Goal: Task Accomplishment & Management: Manage account settings

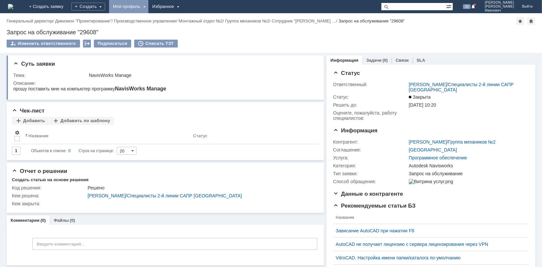
click at [148, 5] on div "Мой профиль" at bounding box center [128, 6] width 39 height 13
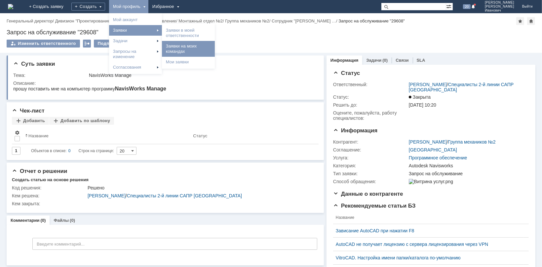
click at [214, 48] on link "Заявки на моих командах" at bounding box center [188, 48] width 50 height 13
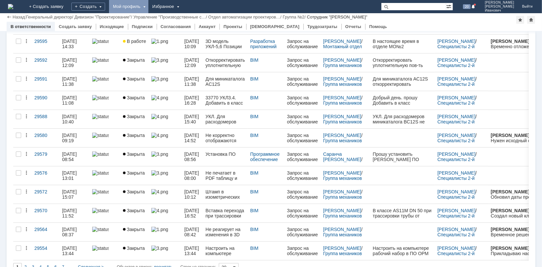
scroll to position [220, 0]
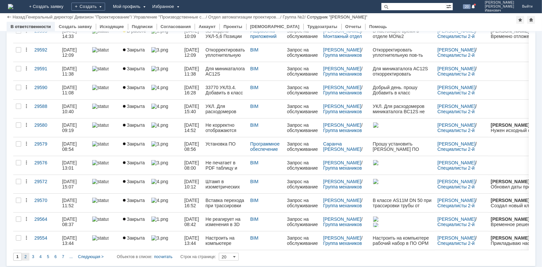
click at [26, 255] on span "2" at bounding box center [25, 257] width 2 height 5
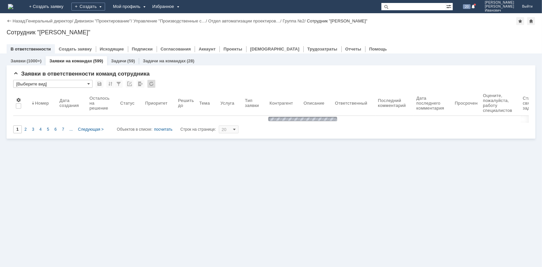
type input "2"
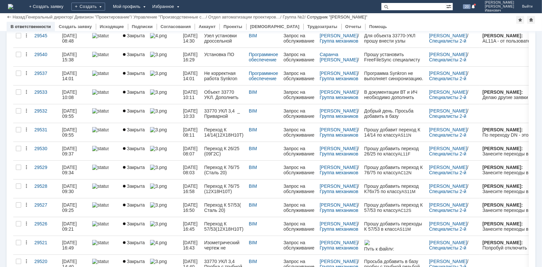
click at [8, 16] on div "Назад" at bounding box center [16, 17] width 18 height 5
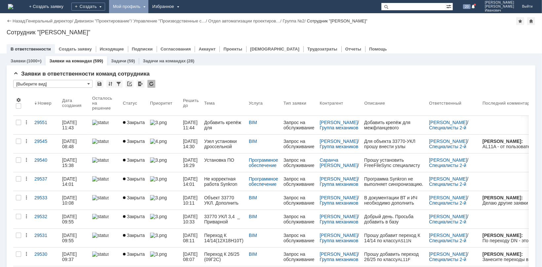
click at [148, 4] on div "Мой профиль" at bounding box center [128, 6] width 39 height 13
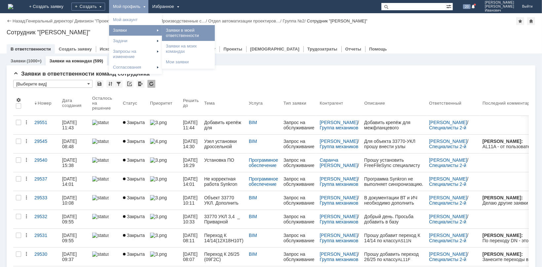
click at [214, 32] on link "Заявки в моей ответственности" at bounding box center [188, 32] width 50 height 13
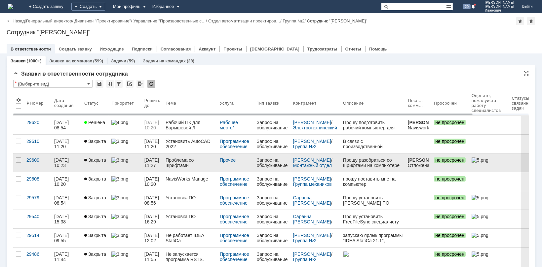
click at [192, 163] on div "Проблема со шрифтами" at bounding box center [190, 163] width 49 height 11
